Goal: Navigation & Orientation: Find specific page/section

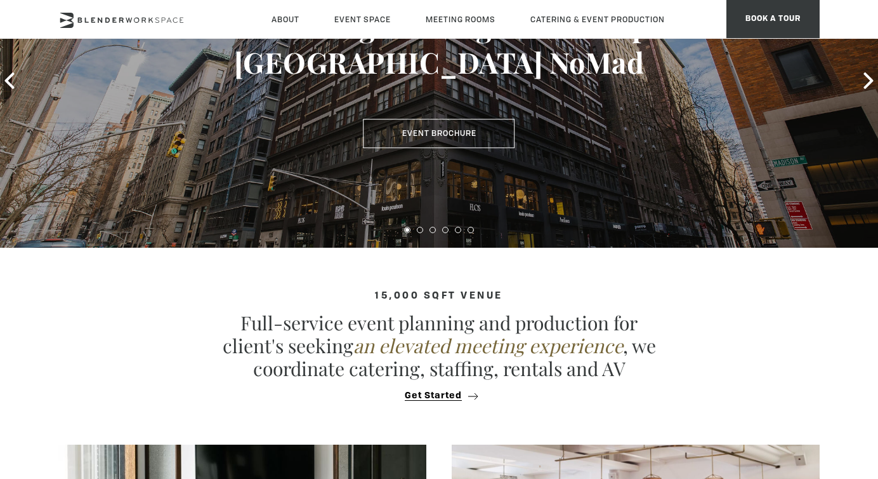
scroll to position [143, 0]
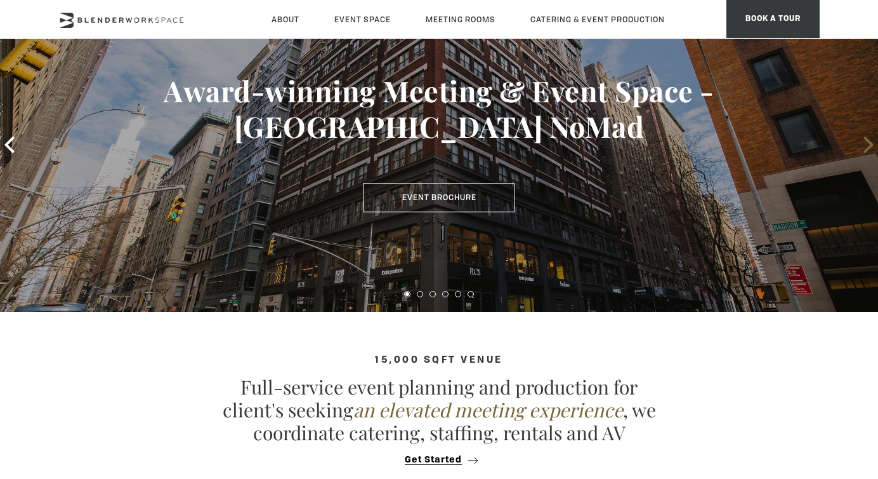
click at [867, 141] on icon at bounding box center [869, 144] width 10 height 17
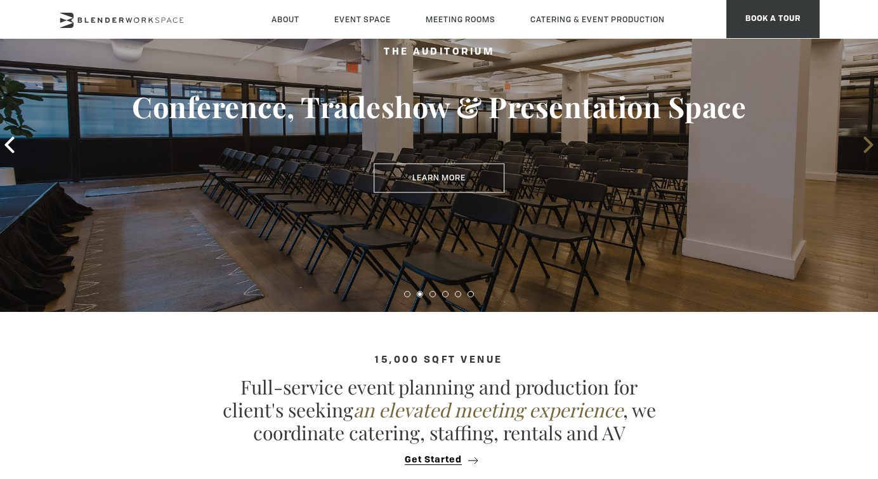
click at [867, 141] on icon at bounding box center [869, 144] width 10 height 17
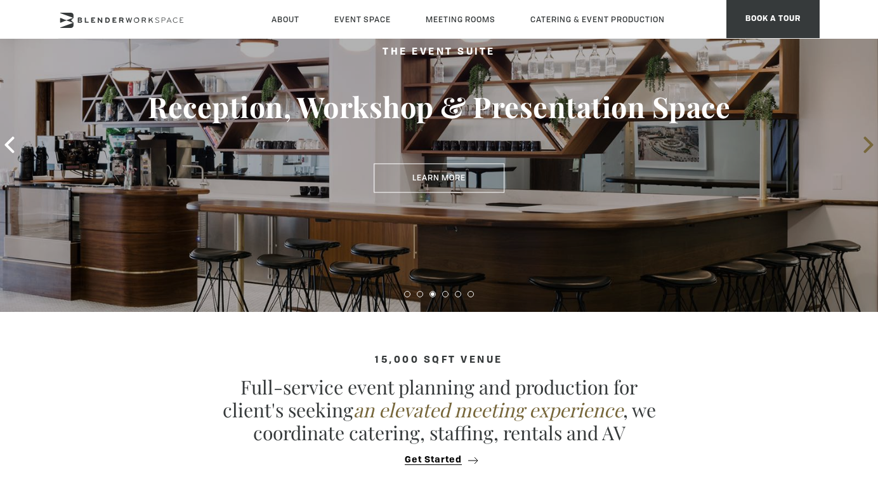
click at [867, 141] on icon at bounding box center [869, 144] width 10 height 17
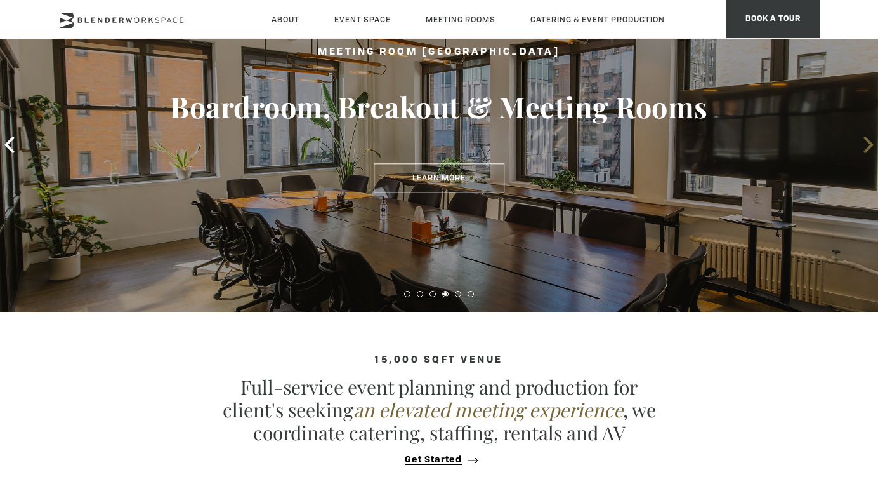
click at [867, 141] on icon at bounding box center [869, 144] width 10 height 17
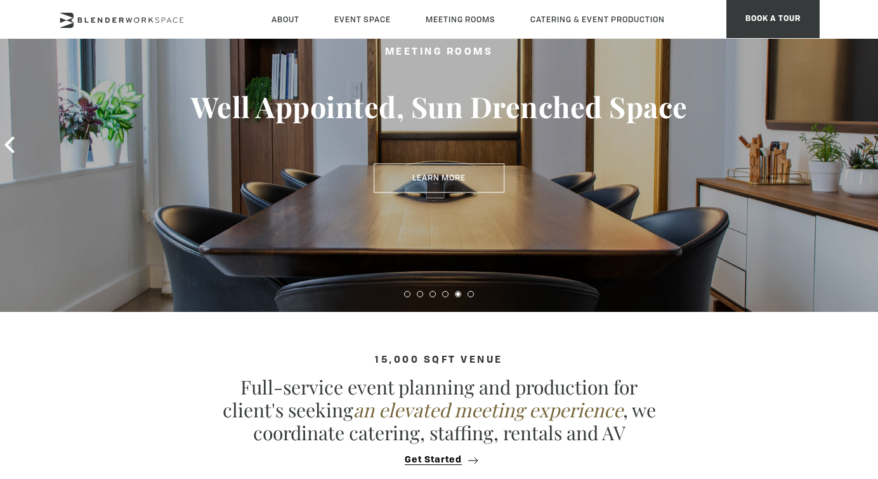
click at [868, 141] on icon at bounding box center [869, 144] width 10 height 17
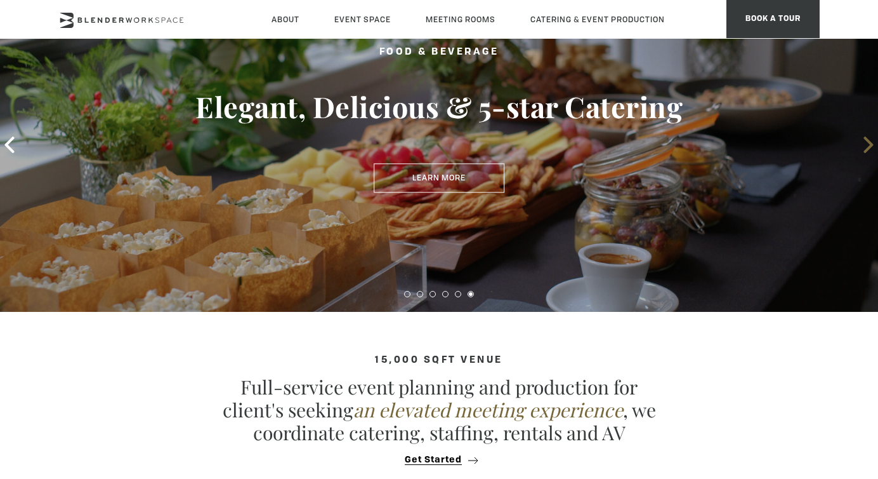
click at [868, 141] on icon at bounding box center [869, 144] width 10 height 17
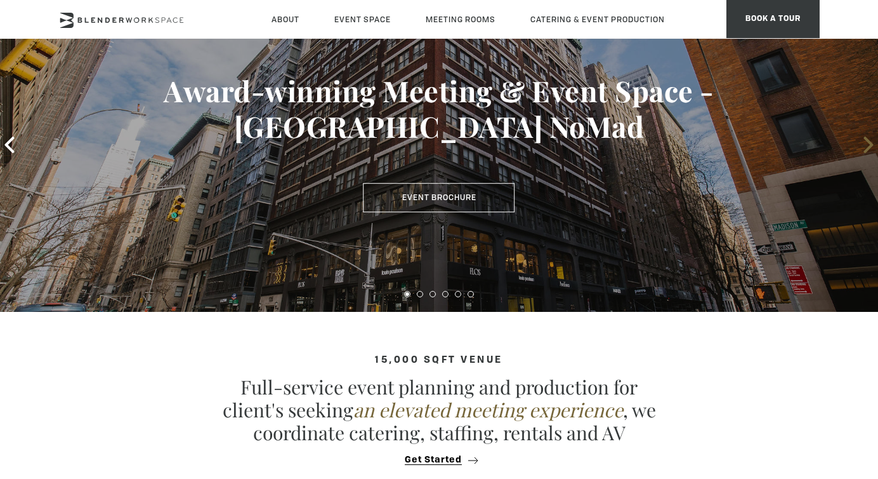
click at [868, 141] on icon at bounding box center [869, 144] width 10 height 17
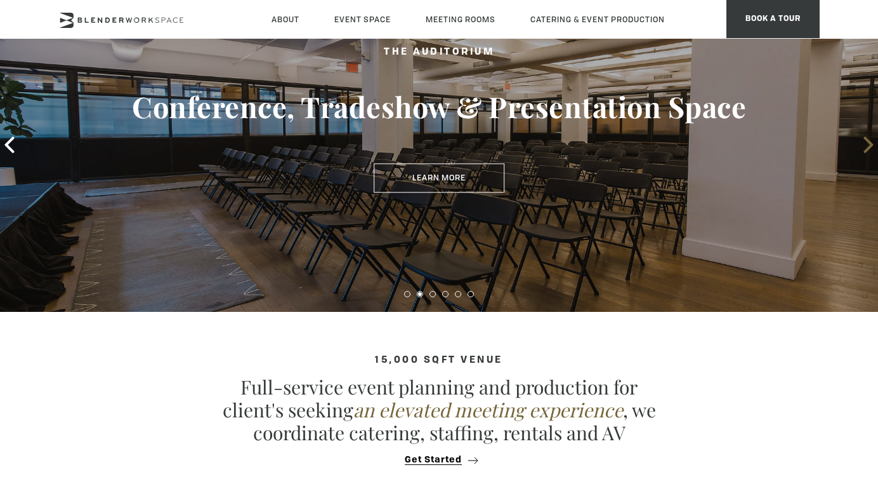
click at [868, 141] on icon at bounding box center [869, 144] width 10 height 17
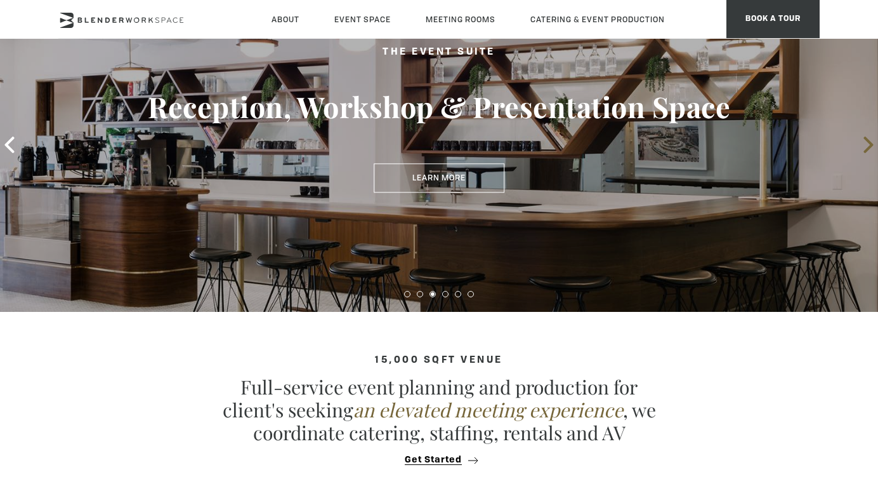
click at [868, 141] on icon at bounding box center [869, 144] width 10 height 17
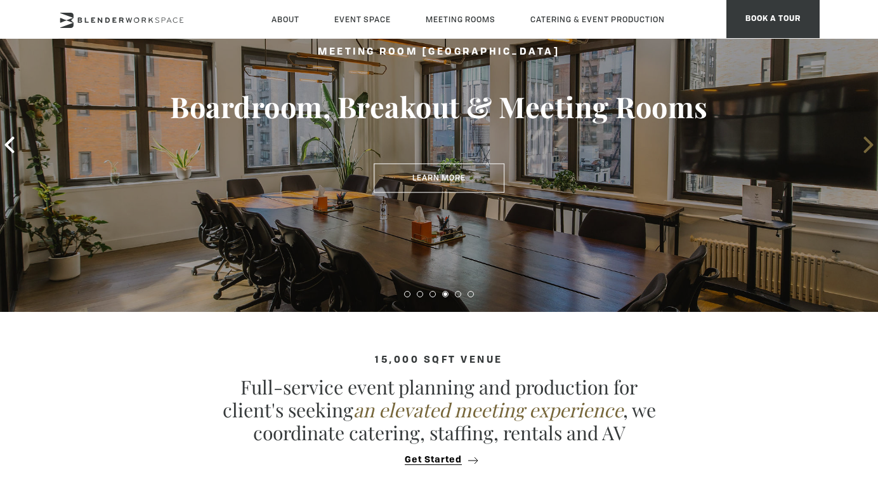
click at [868, 141] on icon at bounding box center [869, 144] width 10 height 17
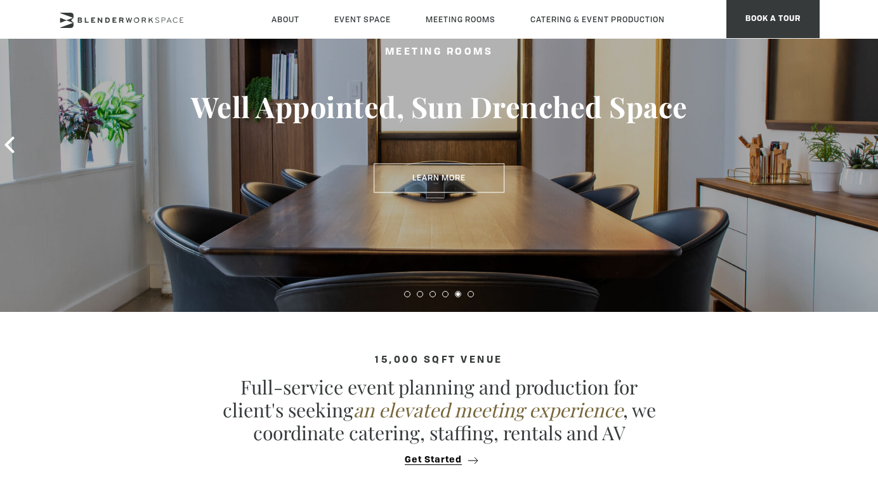
click at [868, 141] on icon at bounding box center [869, 144] width 10 height 17
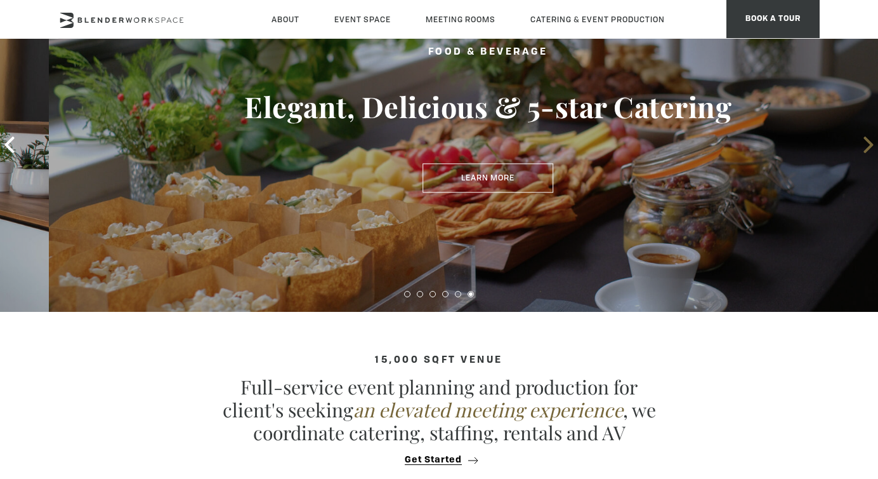
click at [868, 141] on icon at bounding box center [869, 144] width 10 height 17
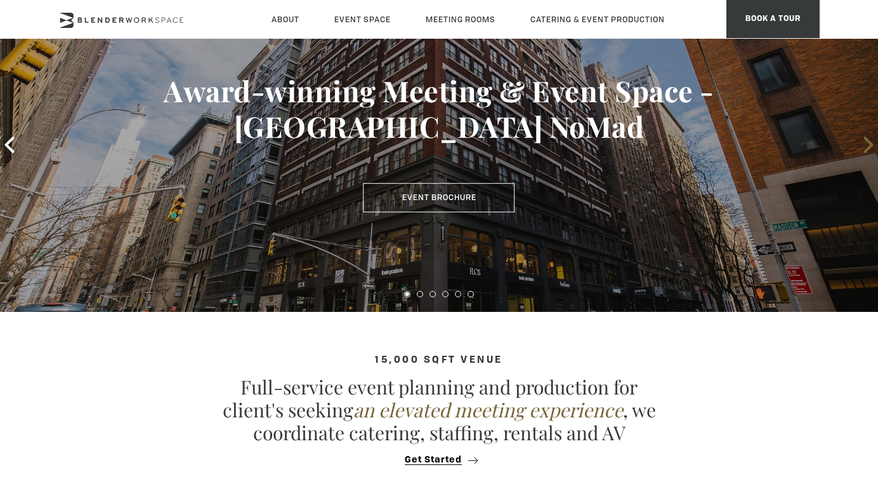
click at [867, 141] on icon at bounding box center [869, 144] width 10 height 17
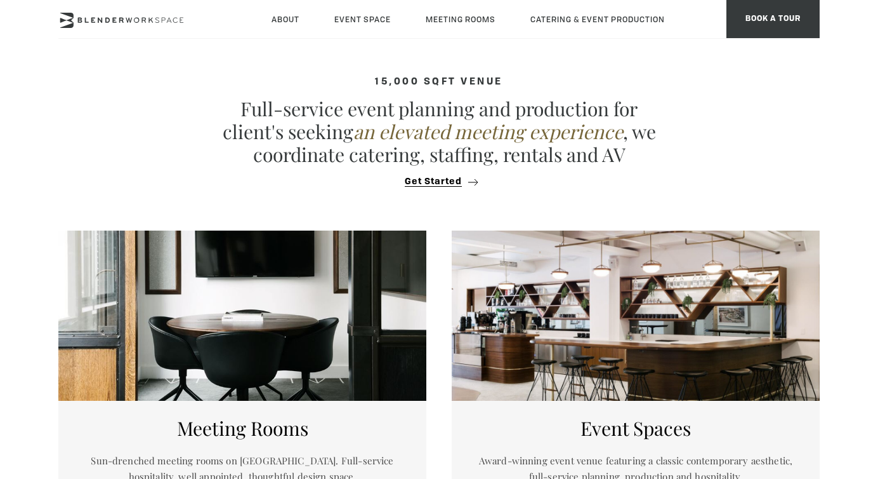
scroll to position [433, 0]
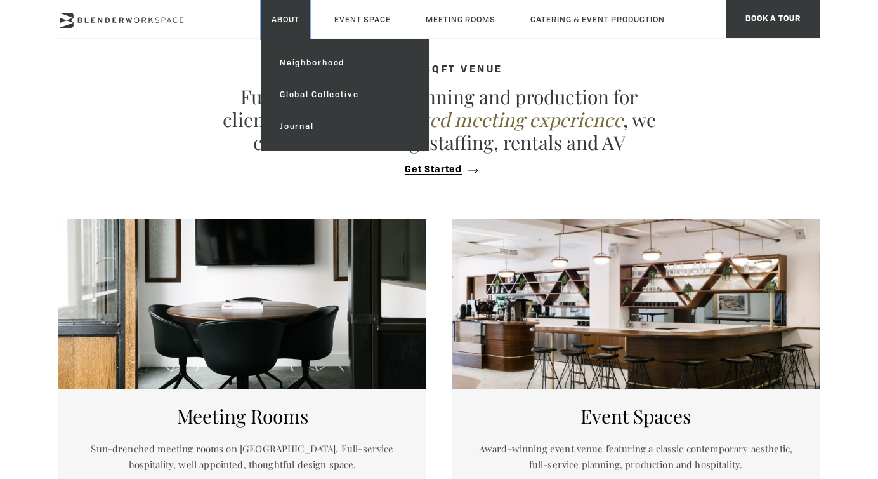
click at [275, 14] on link "About" at bounding box center [285, 19] width 48 height 39
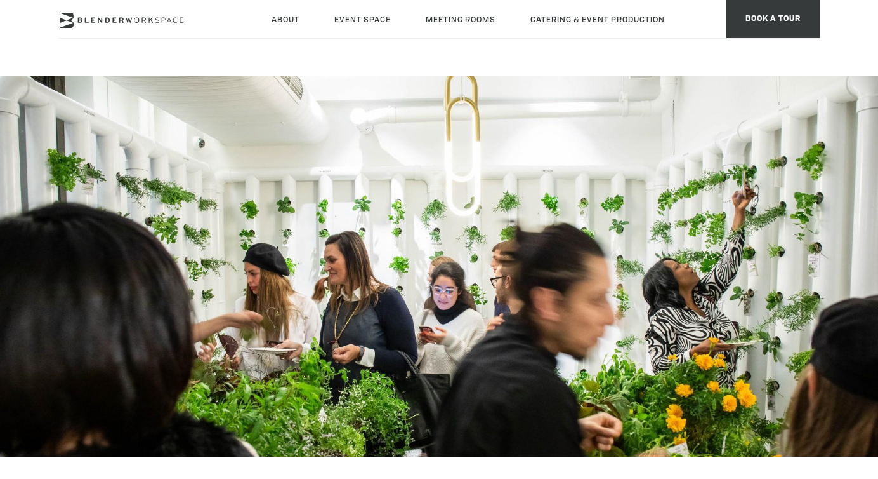
type div "[DATE]"
